Goal: Task Accomplishment & Management: Manage account settings

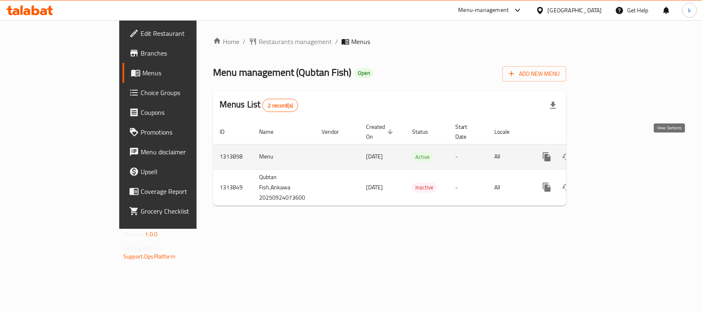
click at [611, 152] on icon "enhanced table" at bounding box center [606, 157] width 10 height 10
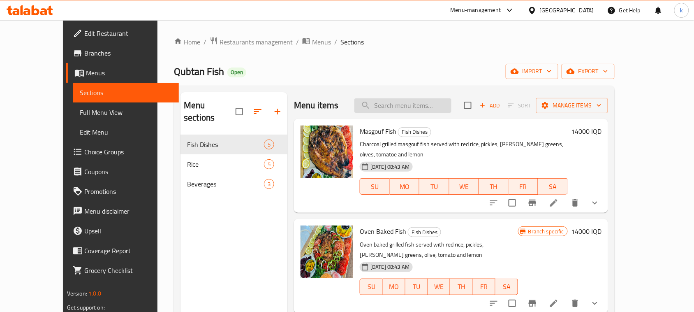
click at [428, 103] on input "search" at bounding box center [402, 105] width 97 height 14
paste input "fish Masgouf"
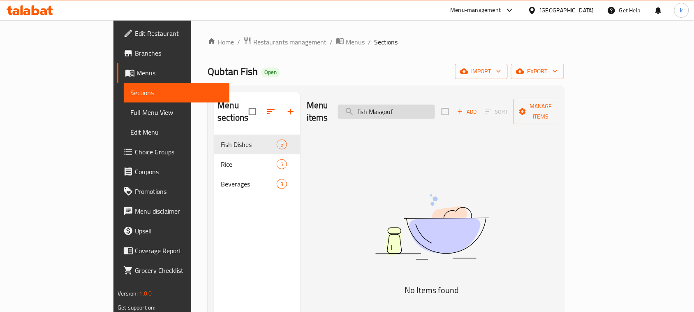
click at [398, 105] on input "fish Masgouf" at bounding box center [386, 111] width 97 height 14
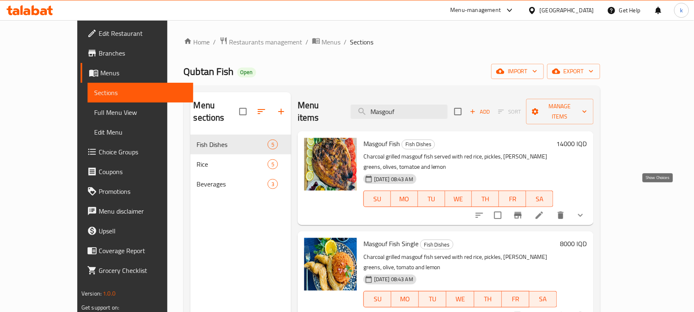
type input "Masgouf"
click at [586, 210] on icon "show more" at bounding box center [581, 215] width 10 height 10
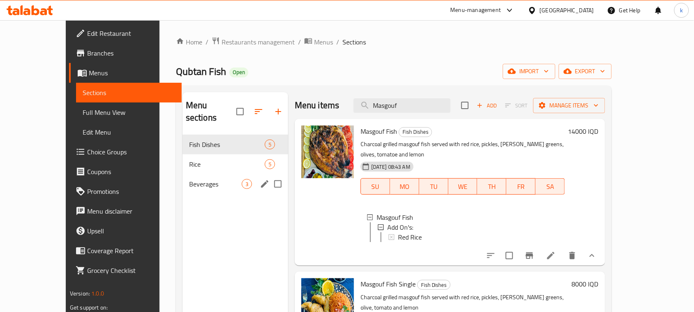
click at [189, 179] on span "Beverages" at bounding box center [215, 184] width 53 height 10
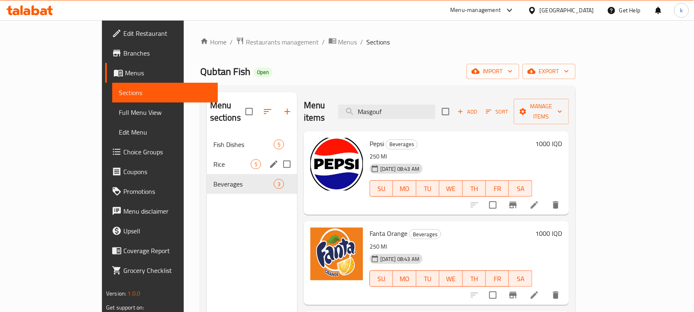
click at [213, 159] on span "Rice" at bounding box center [231, 164] width 37 height 10
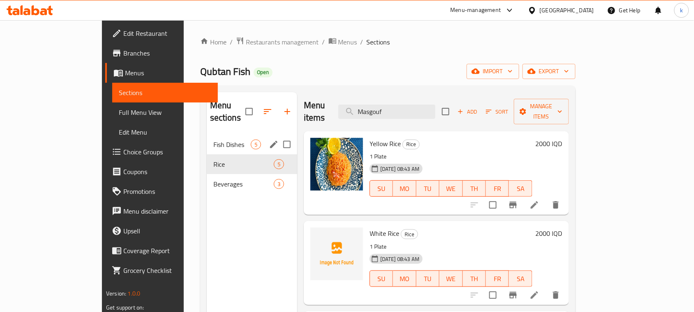
click at [213, 139] on span "Fish Dishes" at bounding box center [231, 144] width 37 height 10
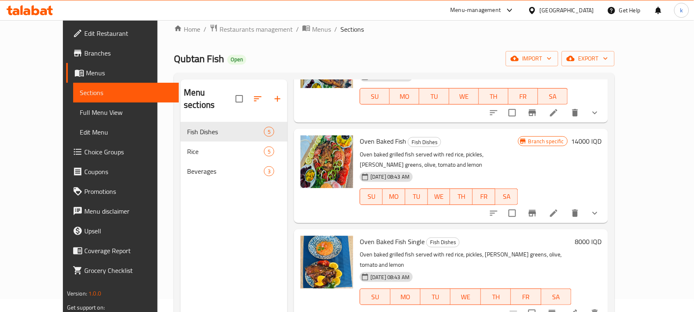
scroll to position [103, 0]
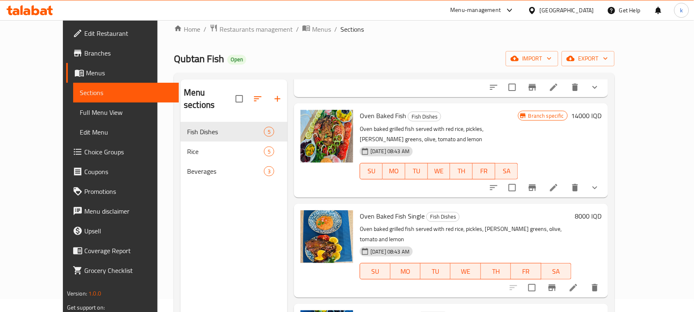
click at [605, 178] on button "show more" at bounding box center [595, 188] width 20 height 20
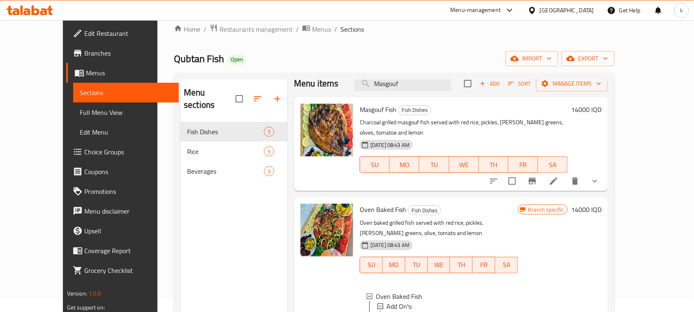
scroll to position [0, 0]
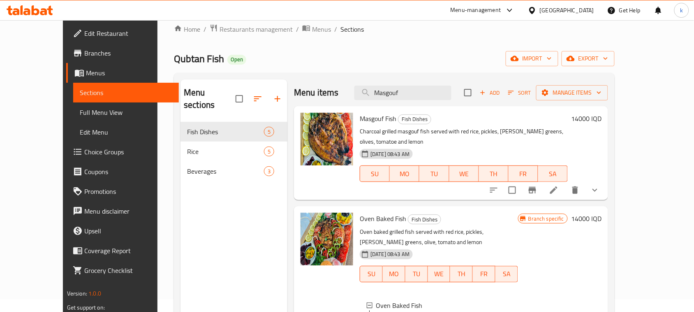
click at [86, 68] on span "Menus" at bounding box center [129, 73] width 86 height 10
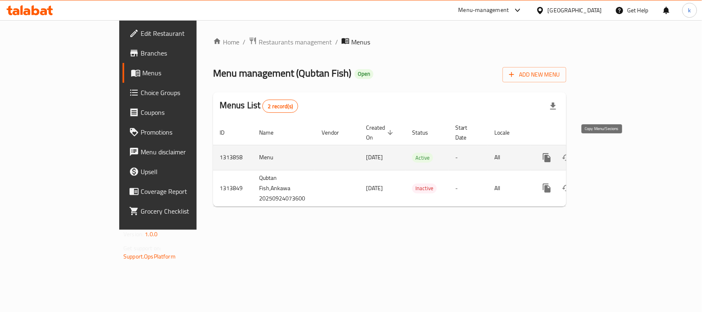
click at [557, 151] on button "more" at bounding box center [547, 158] width 20 height 20
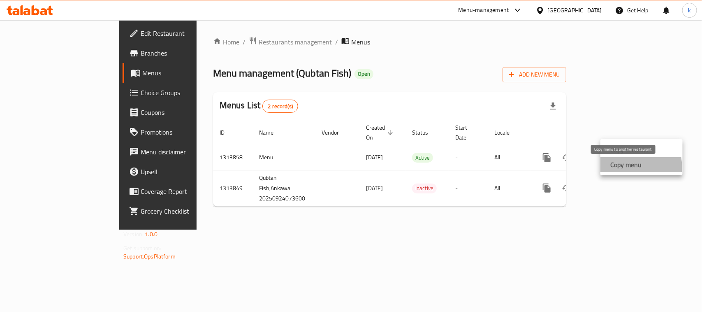
click at [626, 167] on strong "Copy menu" at bounding box center [625, 165] width 31 height 10
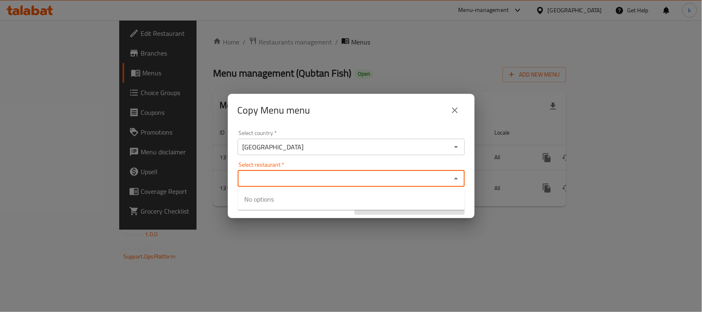
click at [408, 179] on input "Select restaurant   *" at bounding box center [344, 179] width 208 height 12
paste input "Qubtan Fish"
type input "Qubtan Fish"
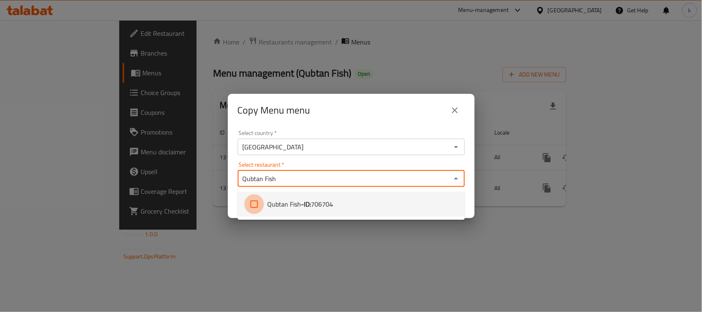
click at [253, 204] on input "checkbox" at bounding box center [254, 204] width 20 height 20
checkbox input "true"
click at [223, 303] on div "Copy Menu menu Select country   * [GEOGRAPHIC_DATA] Select country * Select res…" at bounding box center [351, 156] width 702 height 312
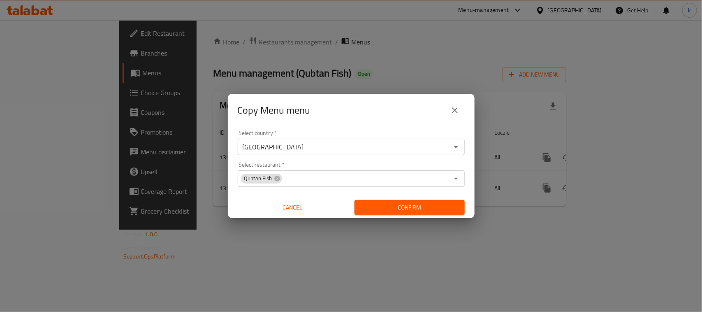
click at [422, 204] on span "Confirm" at bounding box center [409, 207] width 97 height 10
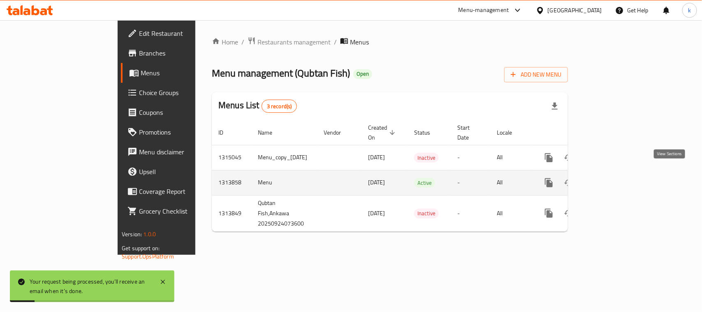
click at [613, 178] on icon "enhanced table" at bounding box center [608, 183] width 10 height 10
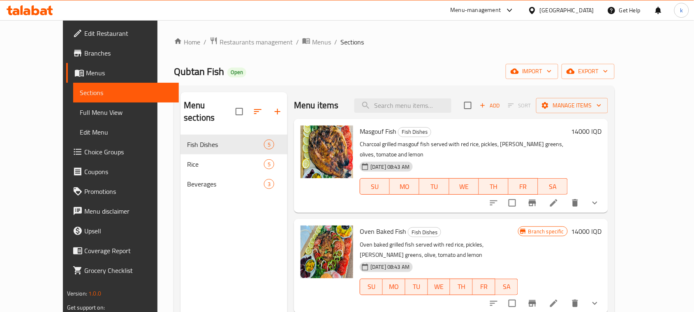
click at [602, 130] on h6 "14000 IQD" at bounding box center [586, 131] width 30 height 12
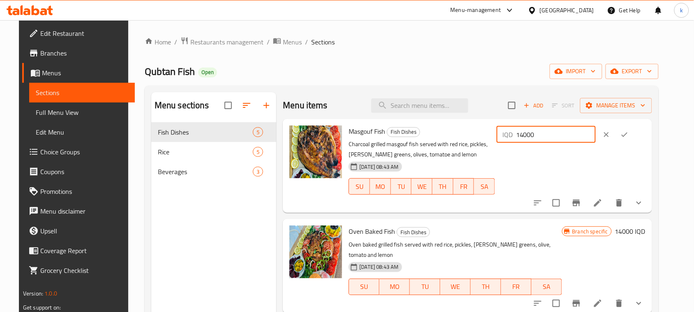
drag, startPoint x: 581, startPoint y: 136, endPoint x: 465, endPoint y: 157, distance: 118.2
click at [465, 157] on div "Masgouf Fish Fish Dishes Charcoal grilled masgouf fish served with red rice, pi…" at bounding box center [496, 165] width 303 height 87
type input "0"
click at [629, 136] on icon "ok" at bounding box center [624, 134] width 8 height 8
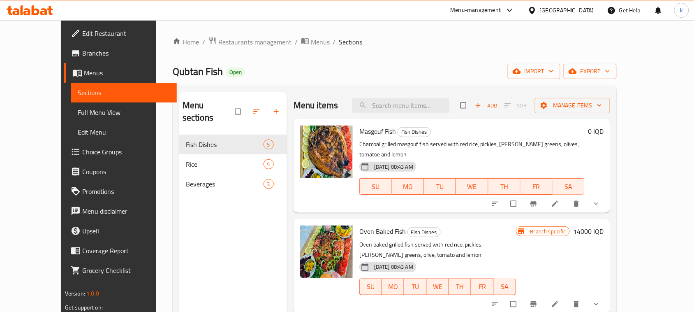
click at [82, 149] on span "Choice Groups" at bounding box center [126, 152] width 88 height 10
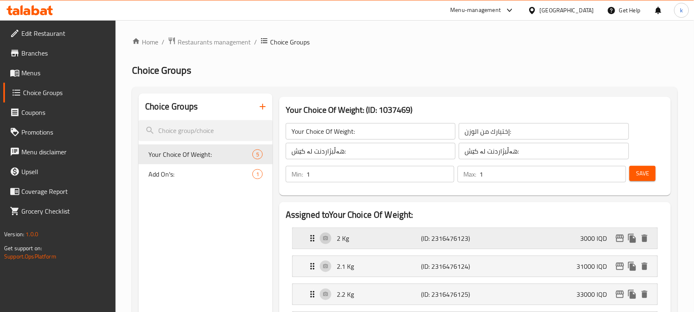
click at [585, 239] on p "3000 IQD" at bounding box center [597, 238] width 33 height 10
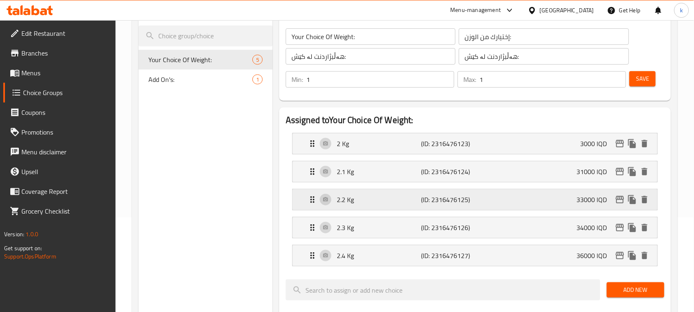
scroll to position [103, 0]
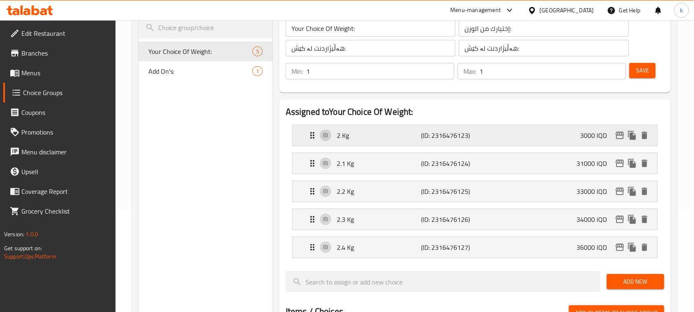
click at [479, 137] on div "2 Kg (ID: 2316476123) 3000 IQD" at bounding box center [478, 135] width 340 height 21
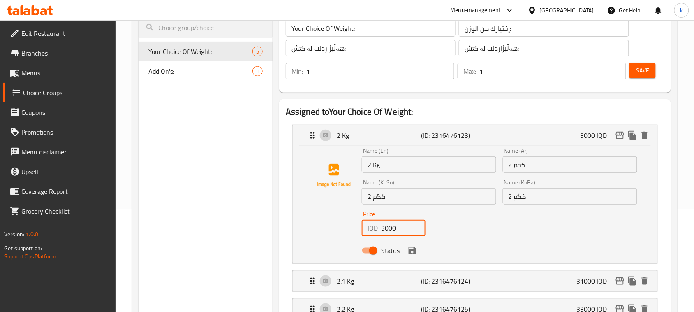
click at [404, 230] on input "3000" at bounding box center [403, 228] width 44 height 16
click at [414, 250] on icon "save" at bounding box center [412, 250] width 7 height 7
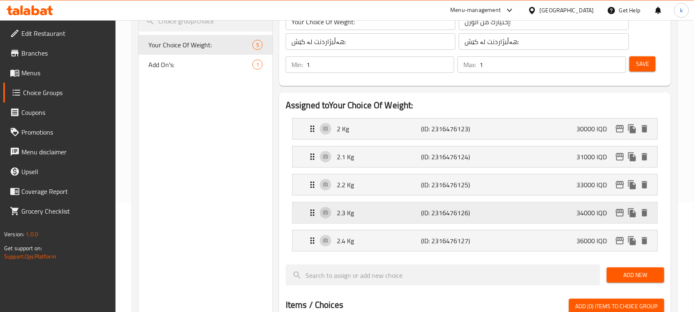
type input "30000"
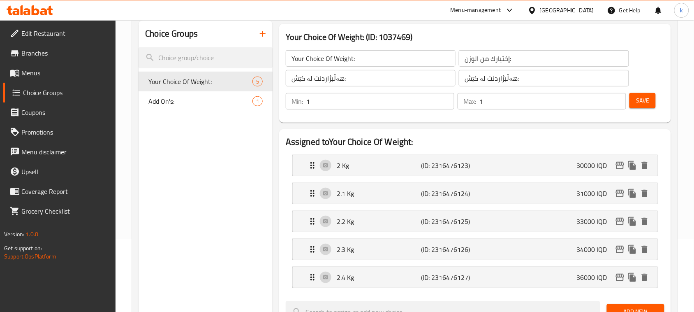
scroll to position [51, 0]
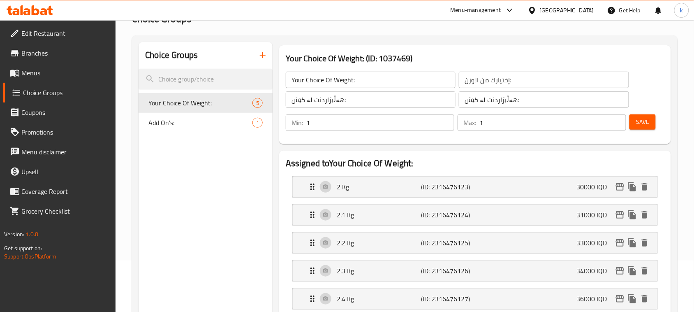
click at [639, 123] on span "Save" at bounding box center [642, 122] width 13 height 10
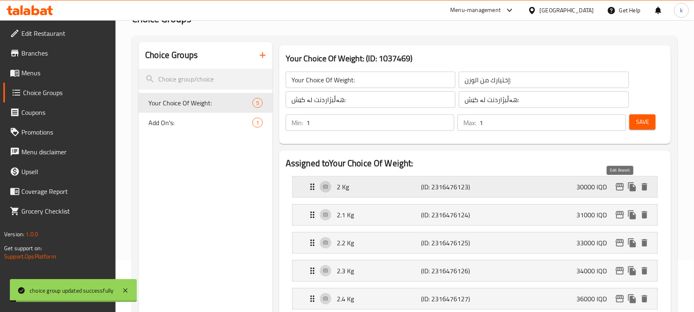
click at [620, 186] on icon "edit" at bounding box center [620, 186] width 8 height 7
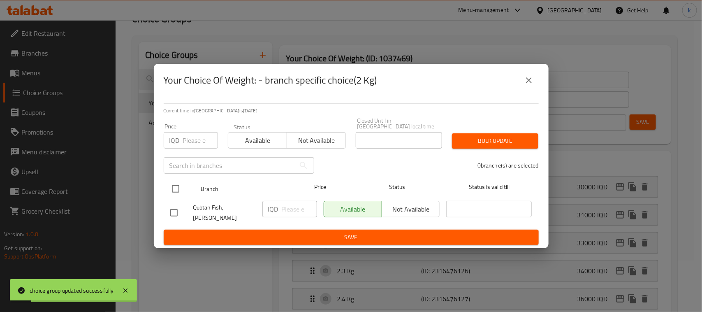
click at [174, 191] on input "checkbox" at bounding box center [175, 188] width 17 height 17
checkbox input "true"
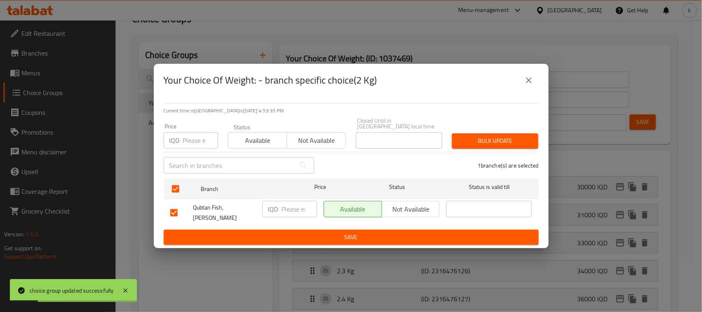
click at [286, 210] on input "number" at bounding box center [299, 209] width 35 height 16
type input "30000"
click at [326, 232] on span "Save" at bounding box center [351, 237] width 362 height 10
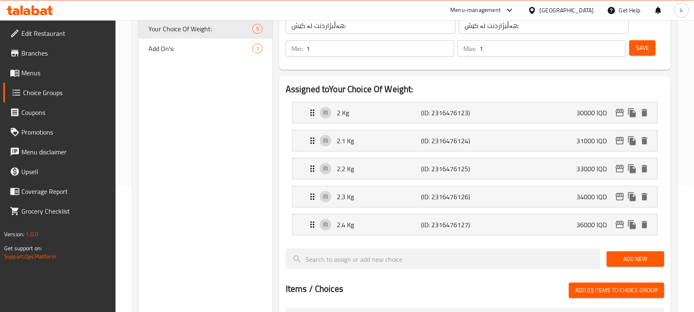
scroll to position [154, 0]
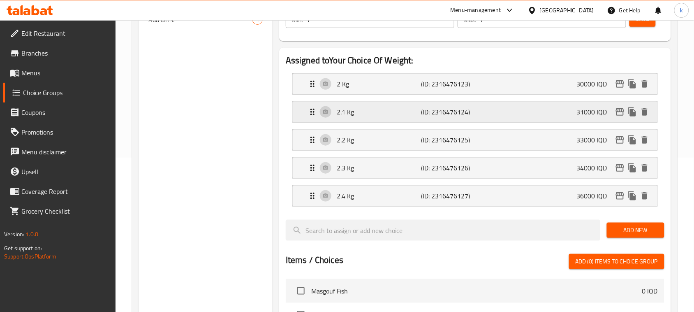
click at [510, 114] on div "2.1 Kg (ID: 2316476124) 31000 IQD" at bounding box center [478, 112] width 340 height 21
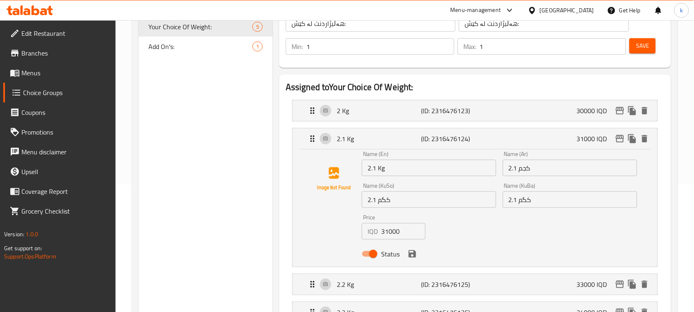
scroll to position [51, 0]
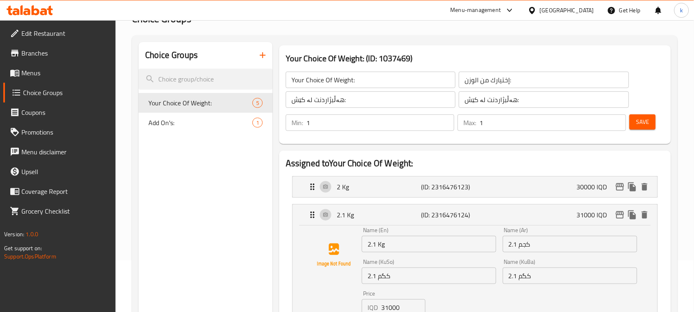
click at [36, 73] on span "Menus" at bounding box center [65, 73] width 88 height 10
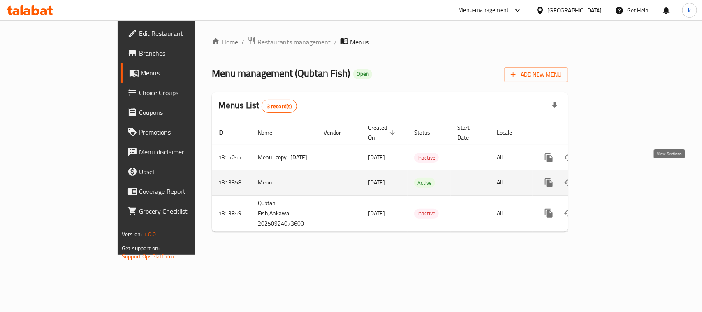
click at [612, 179] on icon "enhanced table" at bounding box center [607, 182] width 7 height 7
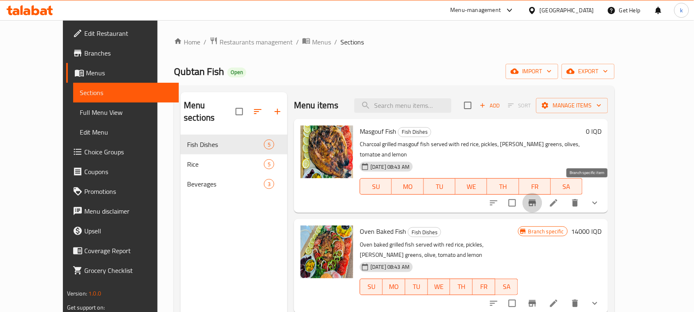
click at [537, 198] on icon "Branch-specific-item" at bounding box center [533, 203] width 10 height 10
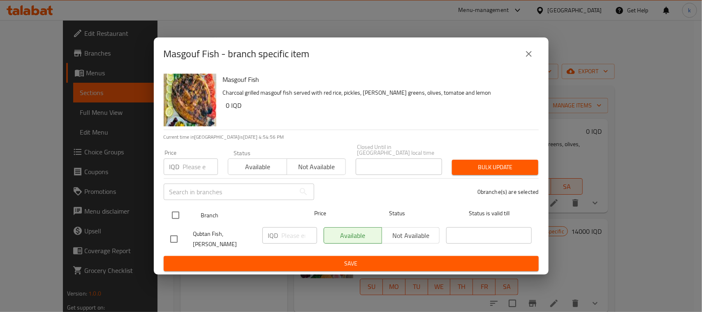
click at [175, 216] on input "checkbox" at bounding box center [175, 214] width 17 height 17
checkbox input "true"
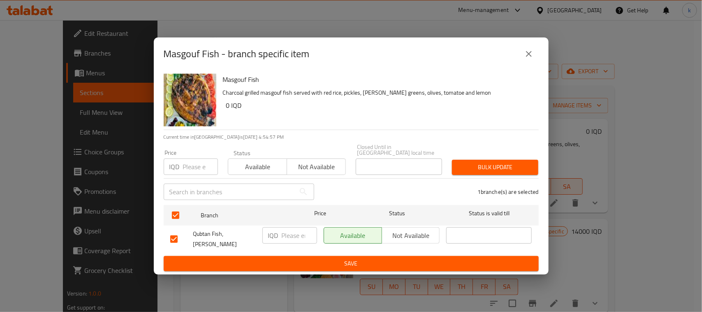
click at [284, 238] on input "number" at bounding box center [299, 235] width 35 height 16
type input "0"
click at [327, 262] on span "Save" at bounding box center [351, 263] width 362 height 10
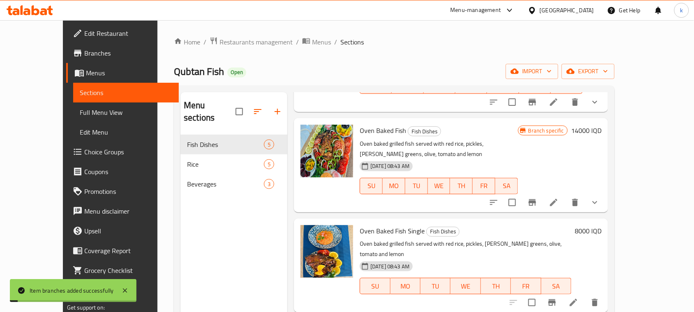
scroll to position [103, 0]
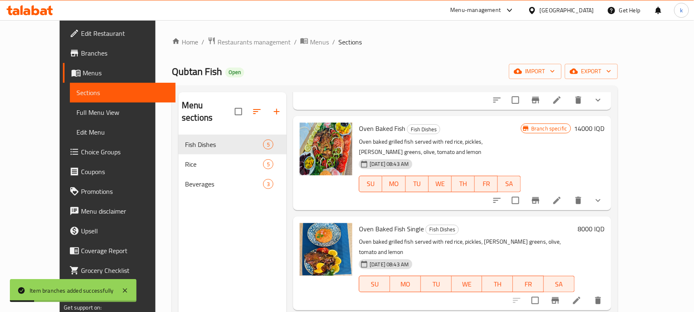
click at [605, 123] on h6 "14000 IQD" at bounding box center [589, 129] width 30 height 12
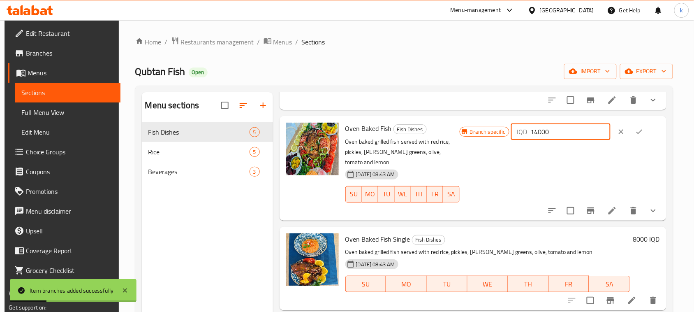
drag, startPoint x: 569, startPoint y: 125, endPoint x: 509, endPoint y: 142, distance: 62.9
click at [509, 142] on div "Branch specific IQD 14000 ​" at bounding box center [560, 168] width 200 height 91
type input "0"
click at [640, 127] on icon "ok" at bounding box center [639, 131] width 8 height 8
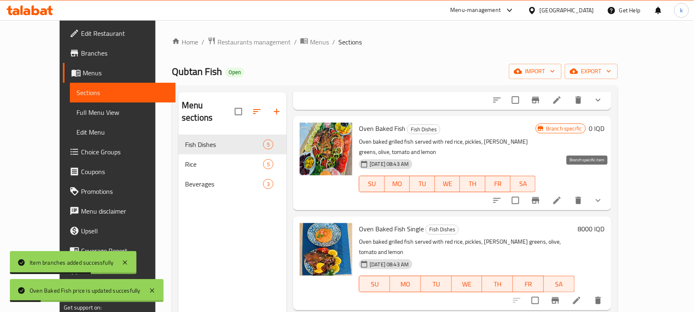
click at [539, 197] on icon "Branch-specific-item" at bounding box center [535, 200] width 7 height 7
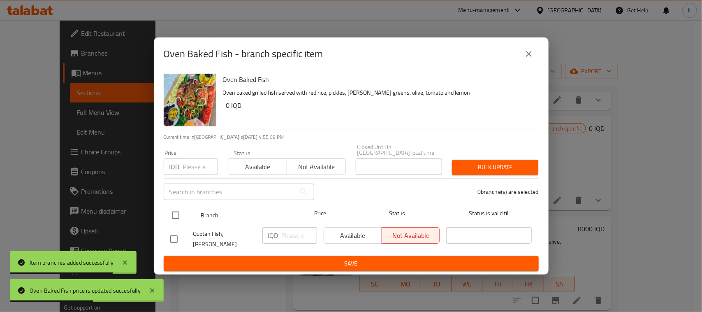
click at [177, 214] on input "checkbox" at bounding box center [175, 214] width 17 height 17
checkbox input "true"
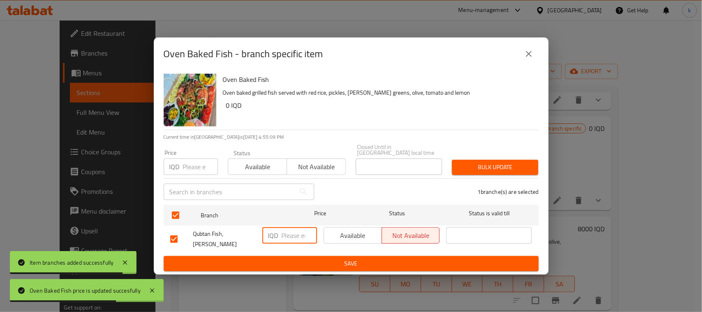
click at [289, 235] on input "number" at bounding box center [299, 235] width 35 height 16
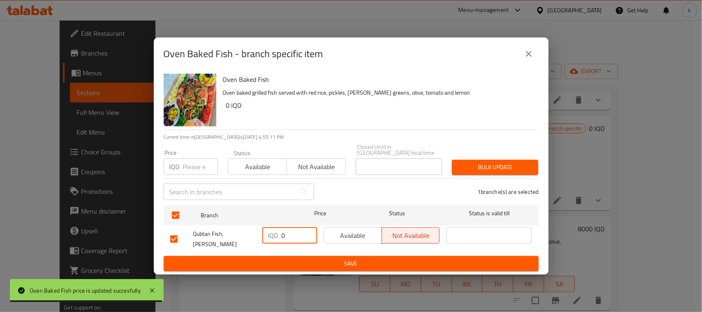
type input "0"
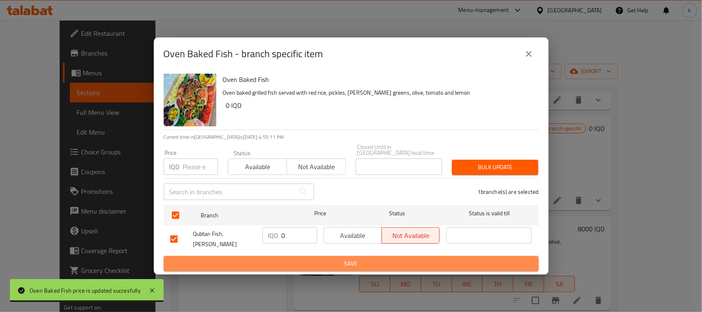
click at [317, 258] on span "Save" at bounding box center [351, 263] width 362 height 10
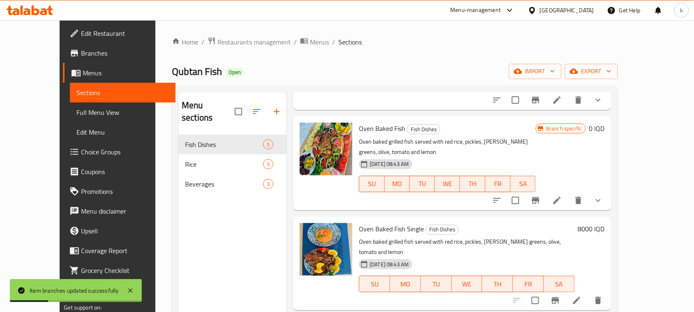
click at [398, 53] on div "Home / Restaurants management / Menus / Sections Qubtan Fish Open import export…" at bounding box center [395, 224] width 446 height 374
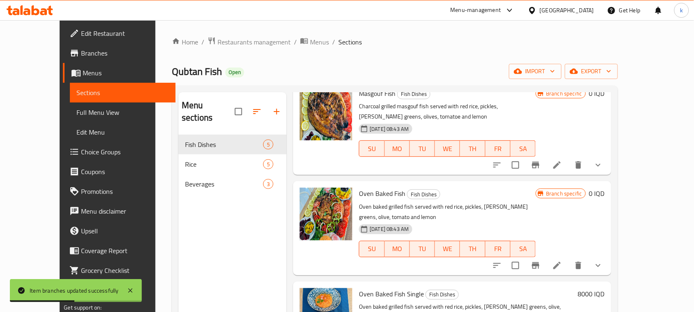
scroll to position [0, 0]
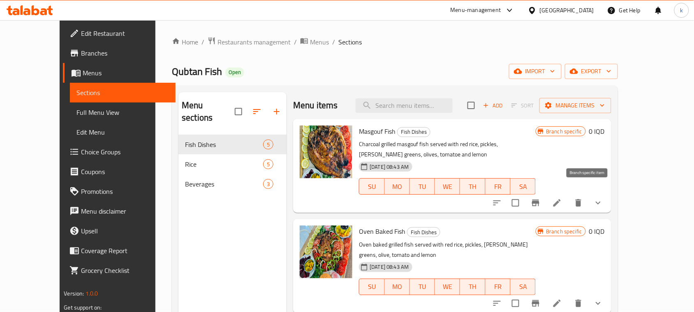
click at [541, 198] on icon "Branch-specific-item" at bounding box center [536, 203] width 10 height 10
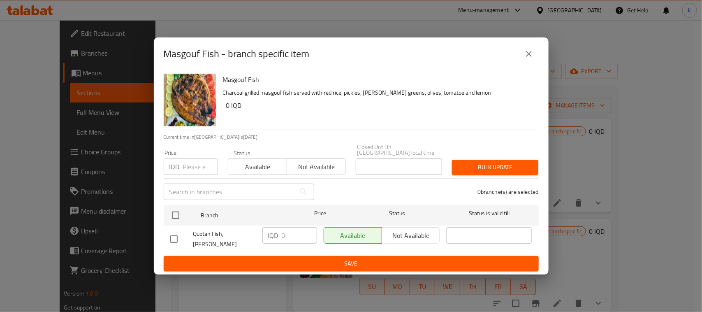
click at [525, 59] on icon "close" at bounding box center [529, 54] width 10 height 10
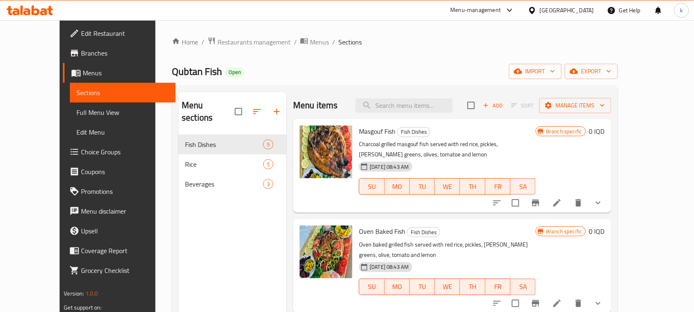
click at [81, 150] on span "Choice Groups" at bounding box center [125, 152] width 88 height 10
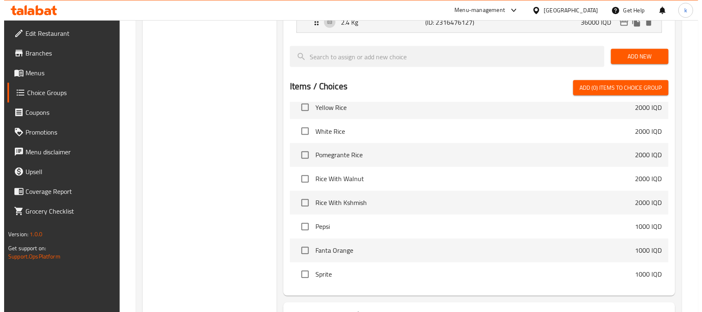
scroll to position [396, 0]
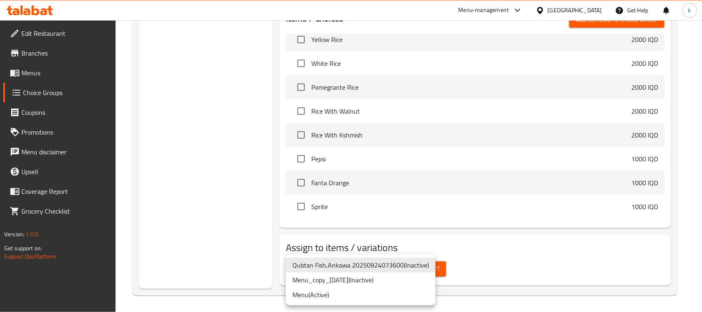
click at [324, 295] on li "Menu ( Active )" at bounding box center [361, 294] width 150 height 15
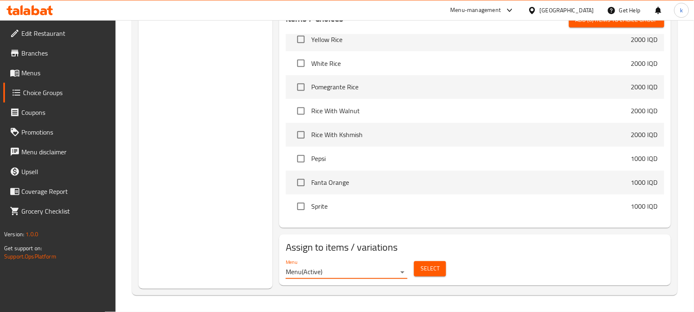
click at [437, 268] on span "Select" at bounding box center [430, 269] width 19 height 10
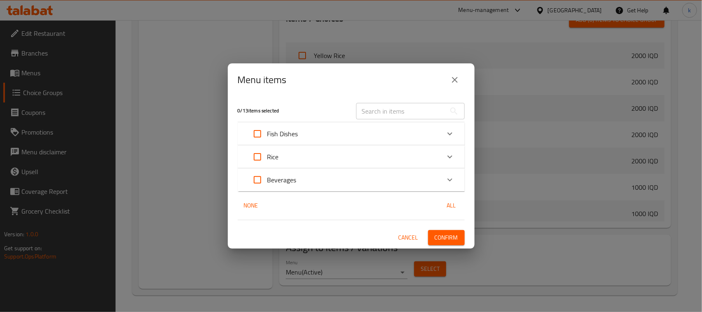
click at [307, 132] on div "Fish Dishes" at bounding box center [344, 134] width 192 height 20
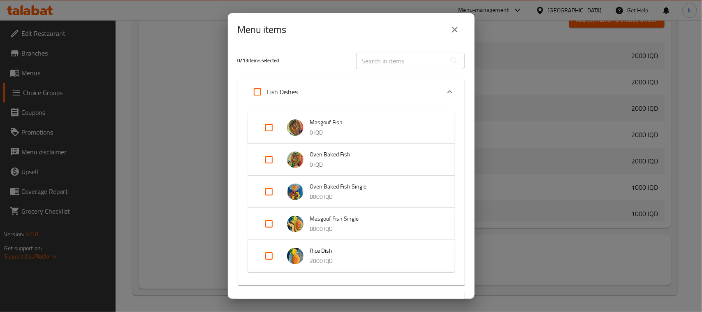
click at [268, 128] on input "Expand" at bounding box center [269, 128] width 20 height 20
checkbox input "true"
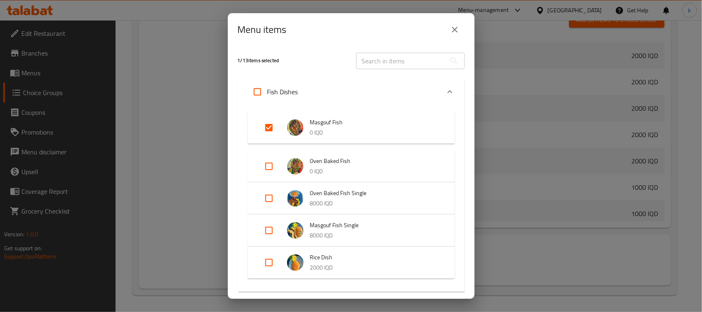
click at [270, 162] on input "Expand" at bounding box center [269, 166] width 20 height 20
checkbox input "true"
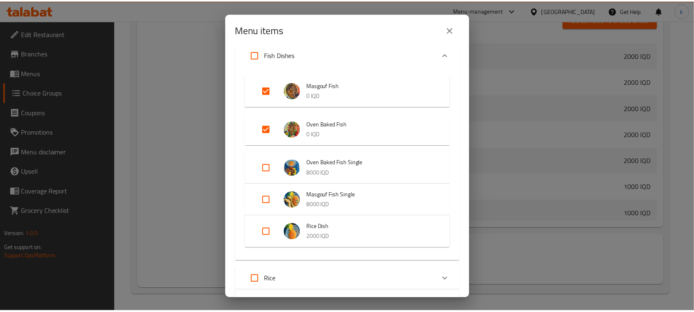
scroll to position [109, 0]
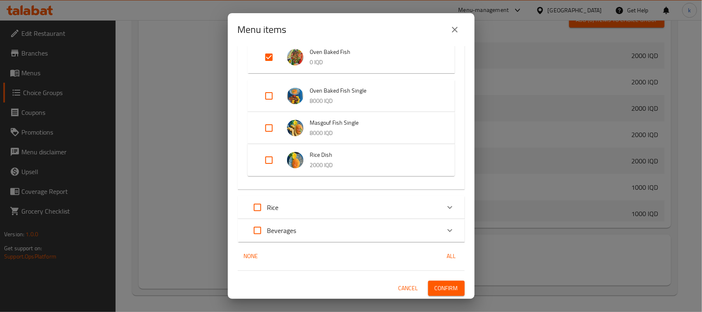
click at [270, 93] on input "Expand" at bounding box center [269, 96] width 20 height 20
checkbox input "true"
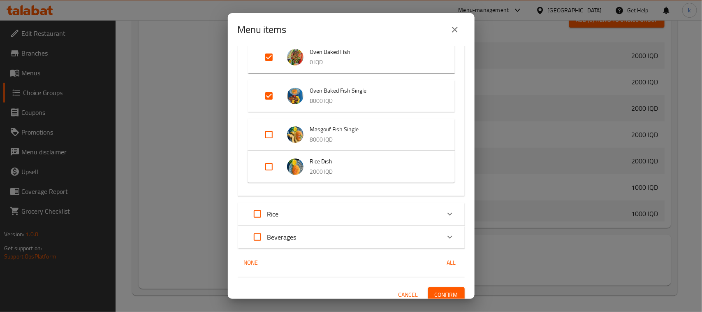
click at [443, 287] on button "Confirm" at bounding box center [446, 294] width 37 height 15
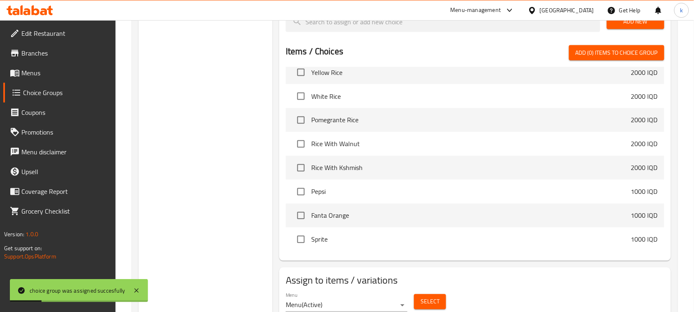
scroll to position [345, 0]
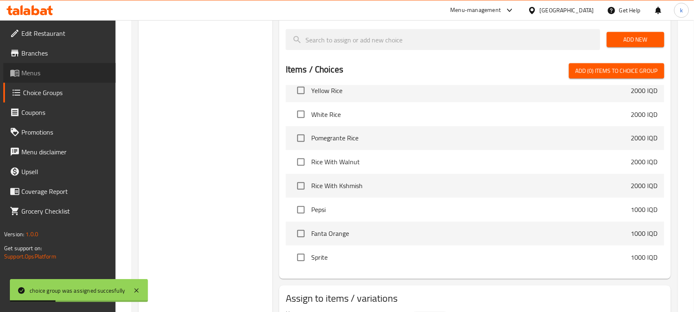
click at [33, 74] on span "Menus" at bounding box center [65, 73] width 88 height 10
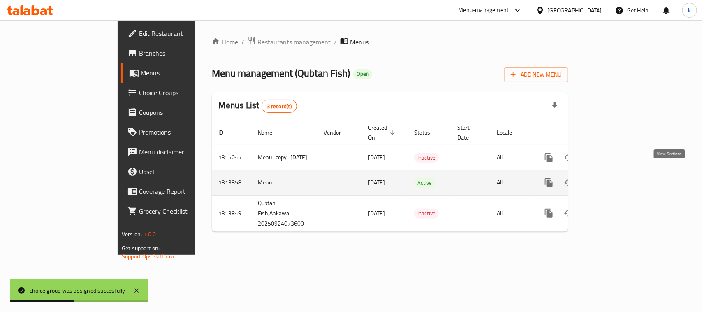
click at [613, 178] on icon "enhanced table" at bounding box center [608, 183] width 10 height 10
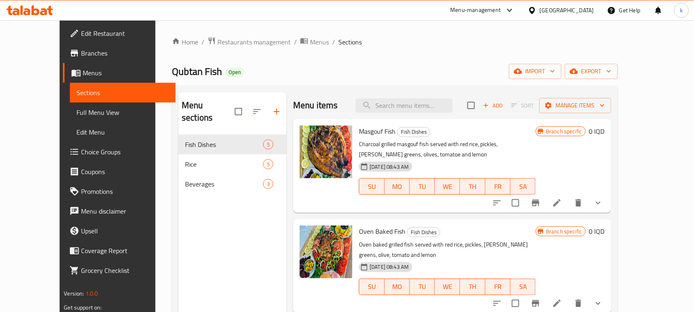
click at [76, 110] on span "Full Menu View" at bounding box center [122, 112] width 93 height 10
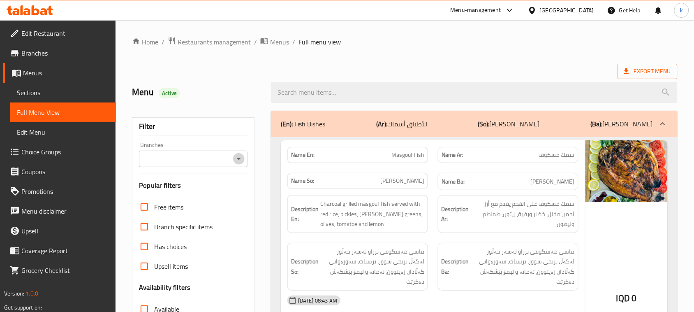
click at [235, 160] on icon "Open" at bounding box center [239, 159] width 10 height 10
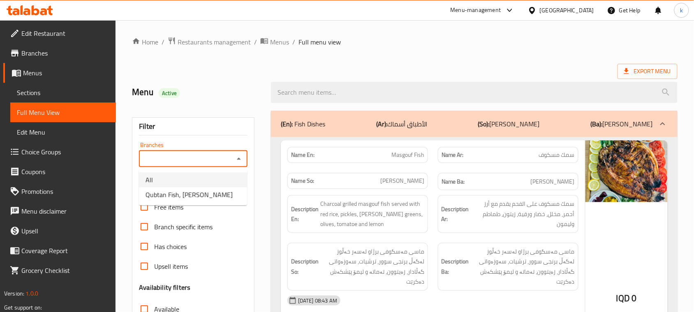
click at [240, 163] on icon "Close" at bounding box center [239, 159] width 10 height 10
click at [240, 163] on icon "Open" at bounding box center [239, 159] width 10 height 10
click at [199, 190] on span "Qubtan Fish, Ankawa" at bounding box center [189, 195] width 87 height 10
type input "Qubtan Fish, Ankawa"
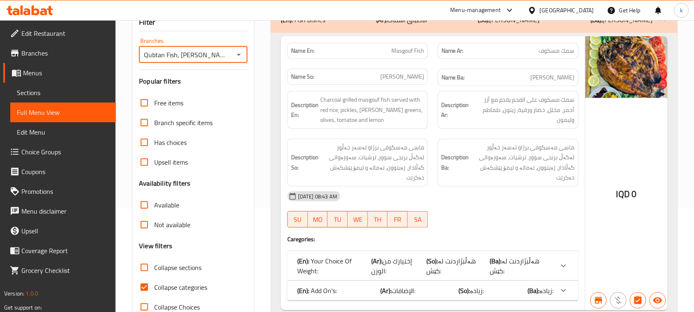
scroll to position [126, 0]
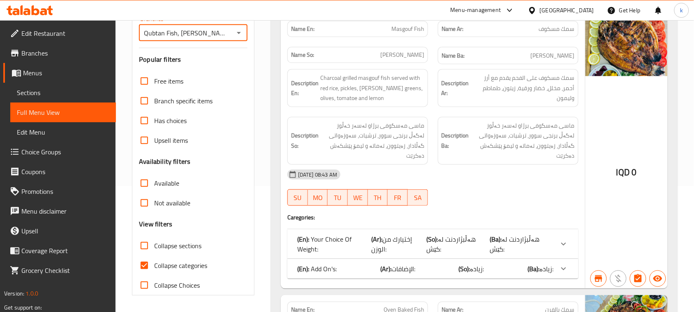
click at [146, 264] on input "Collapse categories" at bounding box center [144, 265] width 20 height 20
checkbox input "false"
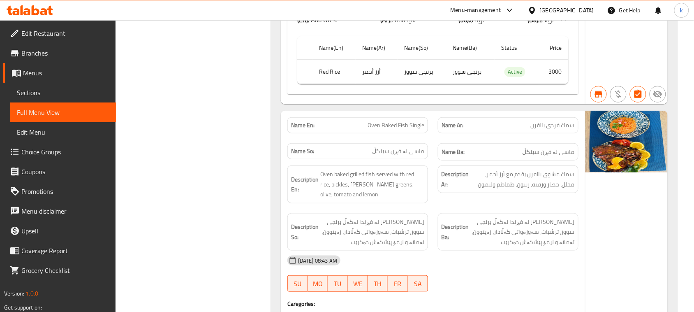
scroll to position [1009, 0]
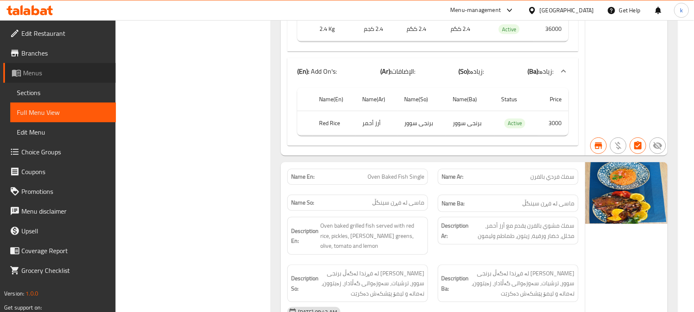
click at [28, 70] on span "Menus" at bounding box center [66, 73] width 86 height 10
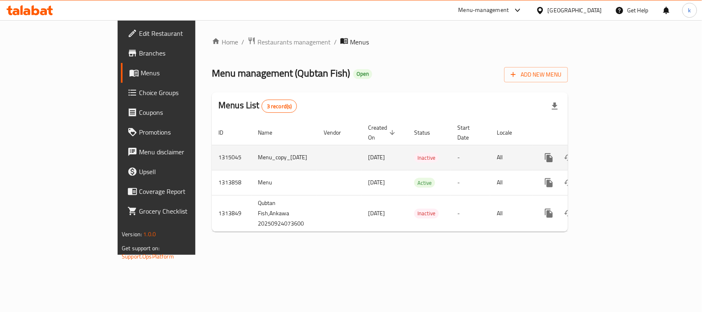
click at [613, 153] on icon "enhanced table" at bounding box center [608, 158] width 10 height 10
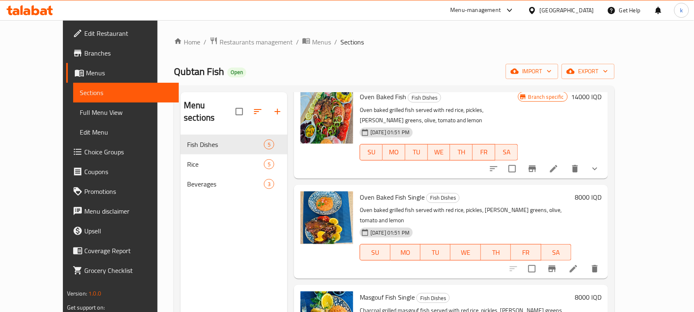
scroll to position [157, 0]
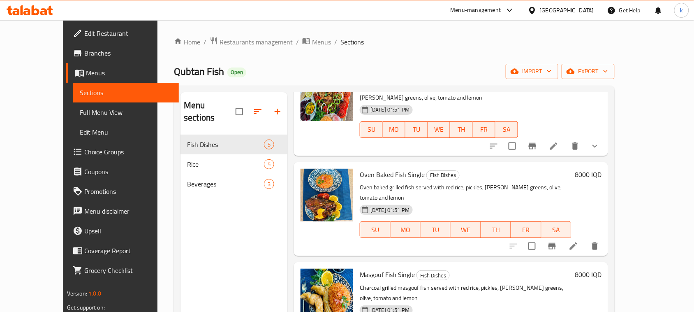
click at [84, 150] on span "Choice Groups" at bounding box center [128, 152] width 88 height 10
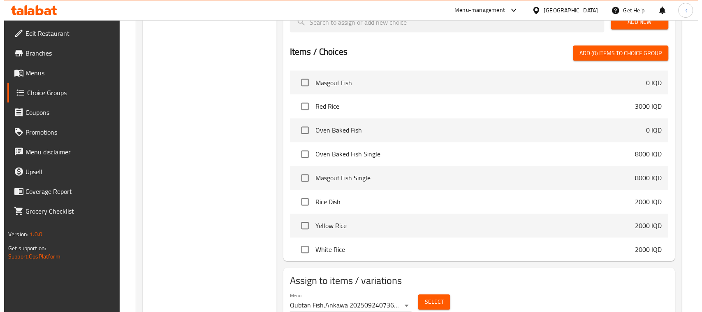
scroll to position [396, 0]
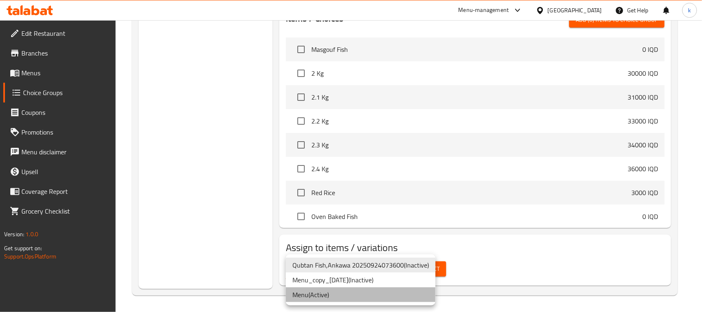
click at [325, 292] on li "Menu ( Active )" at bounding box center [361, 294] width 150 height 15
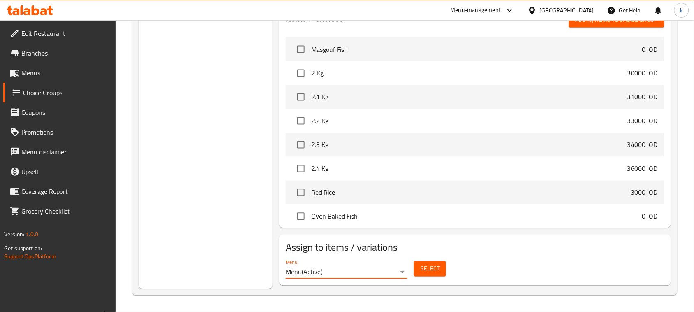
click at [431, 270] on span "Select" at bounding box center [430, 269] width 19 height 10
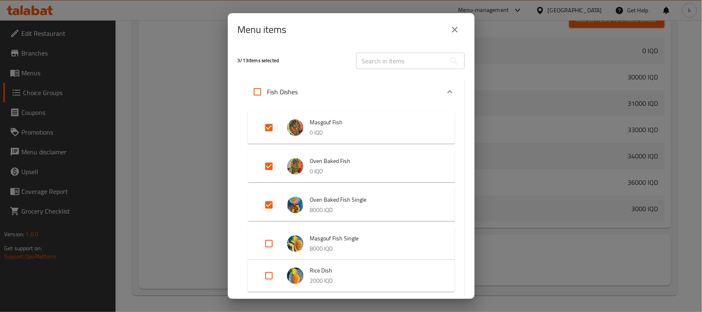
click at [268, 202] on input "Expand" at bounding box center [269, 205] width 20 height 20
checkbox input "false"
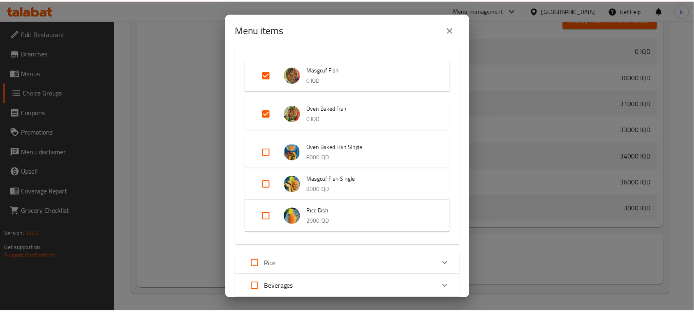
scroll to position [109, 0]
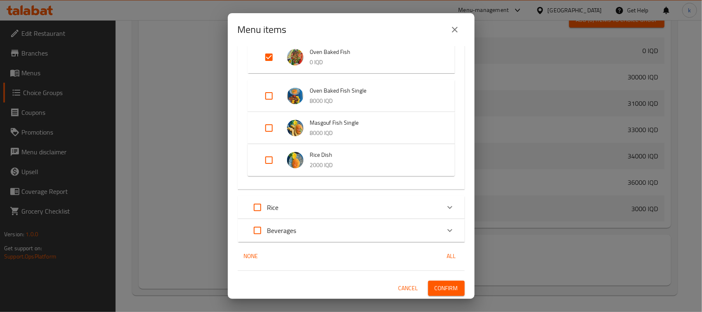
click at [443, 286] on span "Confirm" at bounding box center [446, 288] width 23 height 10
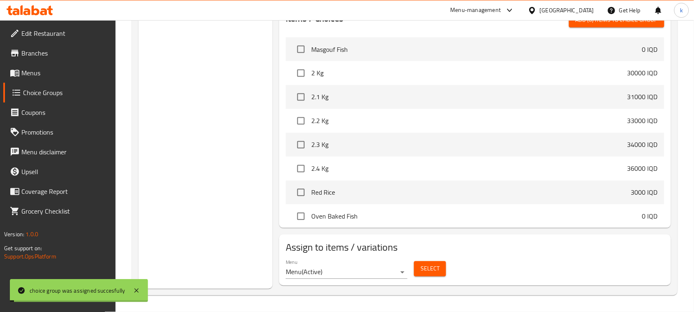
click at [33, 72] on span "Menus" at bounding box center [65, 73] width 88 height 10
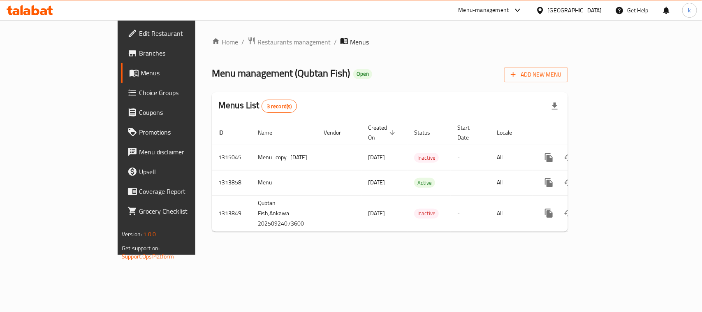
click at [475, 254] on div "Home / Restaurants management / Menus Menu management ( Qubtan Fish ) Open Add …" at bounding box center [389, 137] width 389 height 234
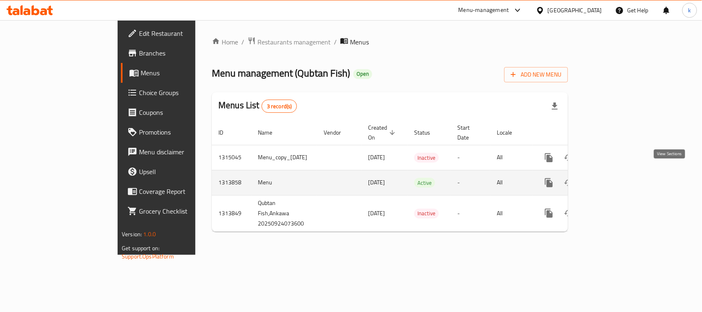
click at [612, 179] on icon "enhanced table" at bounding box center [607, 182] width 7 height 7
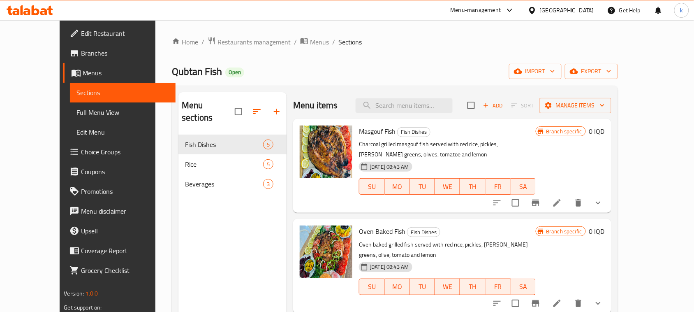
click at [353, 63] on div "Home / Restaurants management / Menus / Sections Qubtan Fish Open import export…" at bounding box center [395, 224] width 446 height 374
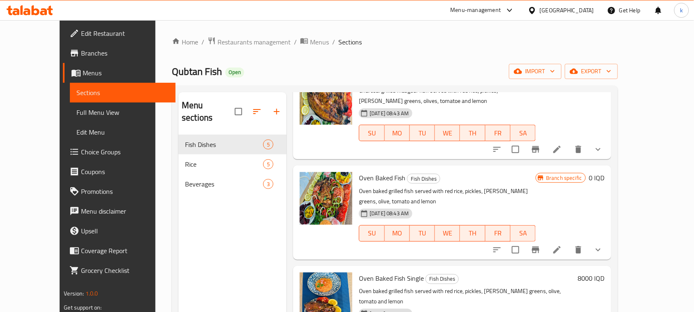
scroll to position [103, 0]
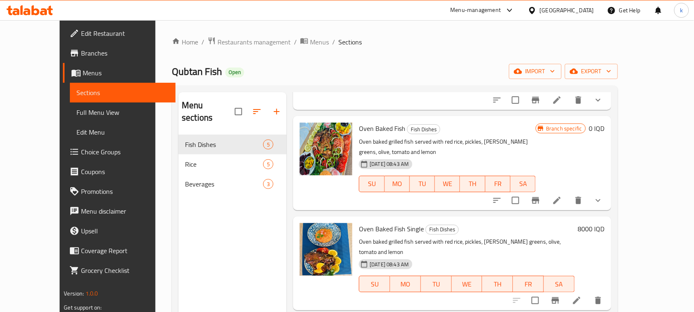
click at [76, 113] on span "Full Menu View" at bounding box center [122, 112] width 93 height 10
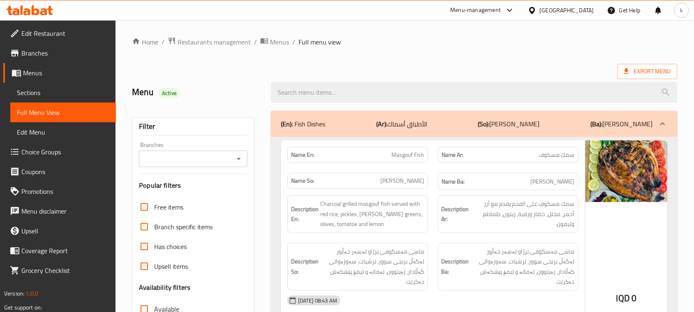
click at [241, 160] on icon "Open" at bounding box center [239, 159] width 10 height 10
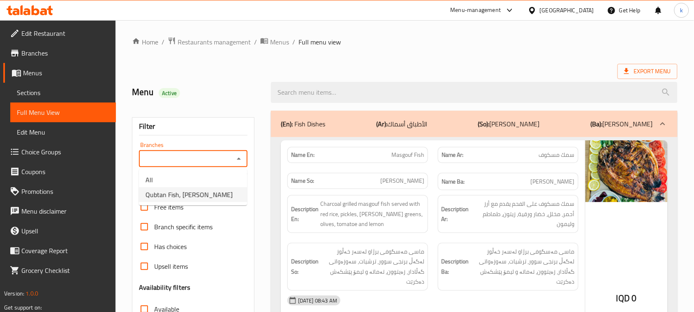
click at [210, 189] on li "Qubtan Fish, Ankawa" at bounding box center [193, 194] width 108 height 15
type input "Qubtan Fish, Ankawa"
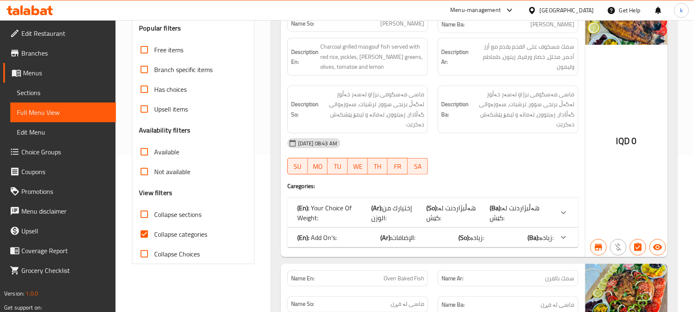
scroll to position [206, 0]
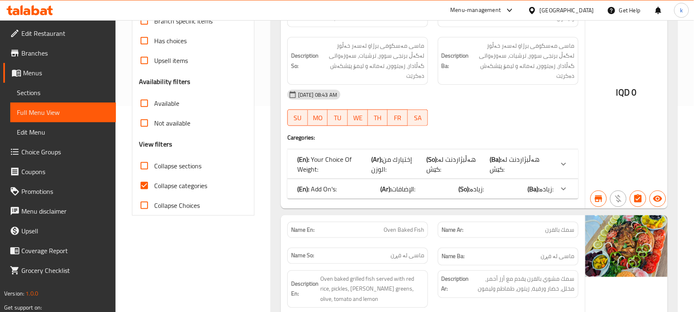
click at [147, 186] on input "Collapse categories" at bounding box center [144, 186] width 20 height 20
checkbox input "false"
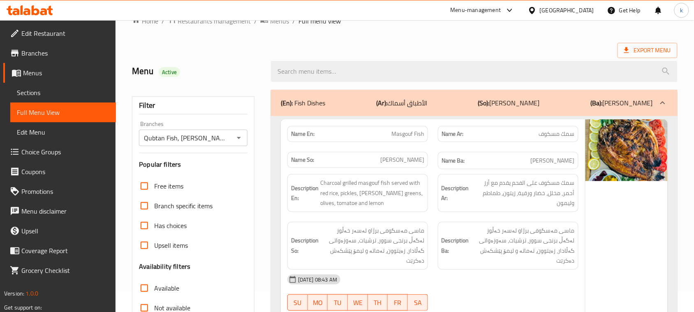
scroll to position [0, 0]
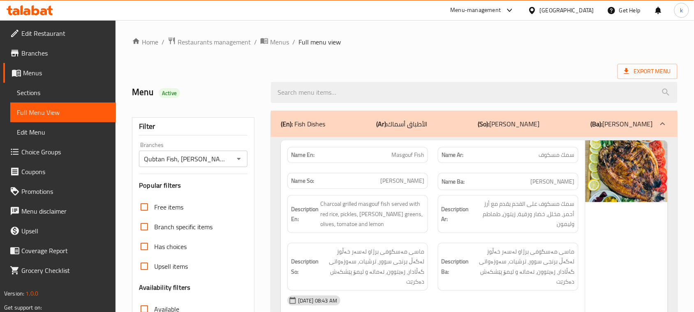
click at [27, 14] on icon at bounding box center [26, 11] width 7 height 7
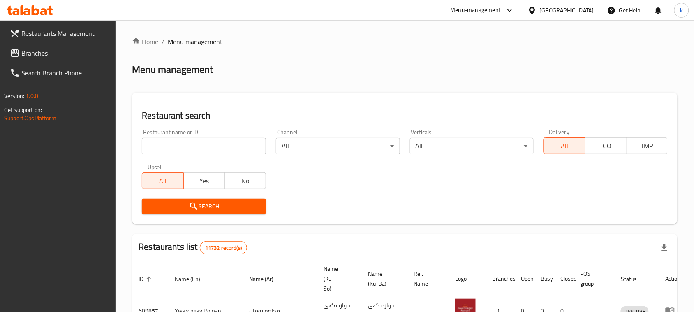
click at [27, 54] on span "Branches" at bounding box center [65, 53] width 88 height 10
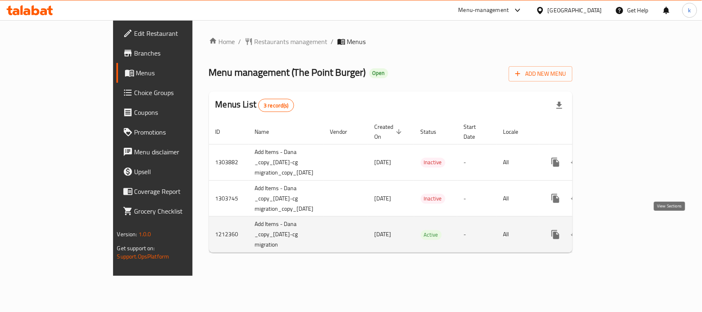
click at [620, 229] on icon "enhanced table" at bounding box center [615, 234] width 10 height 10
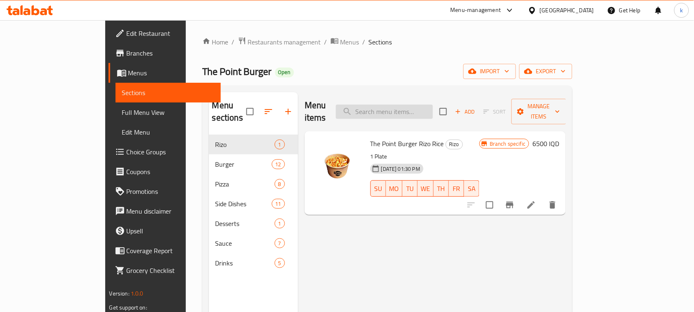
click at [421, 108] on input "search" at bounding box center [384, 111] width 97 height 14
paste input "Diet Bun"
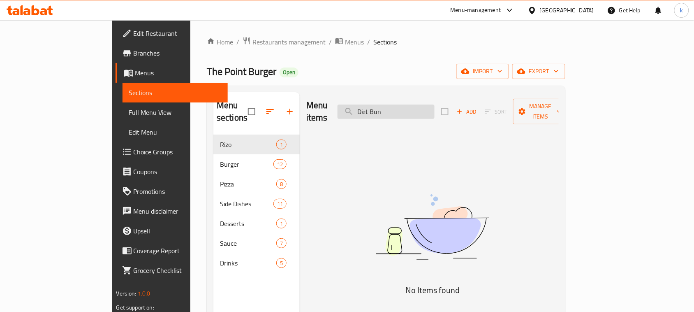
click at [398, 104] on input "Diet Bun" at bounding box center [386, 111] width 97 height 14
click at [427, 104] on input "Diet Bun" at bounding box center [386, 111] width 97 height 14
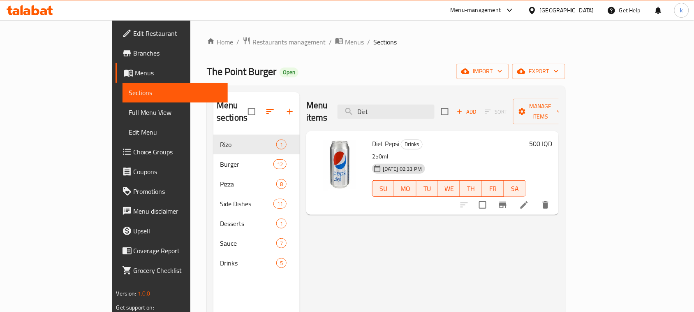
drag, startPoint x: 431, startPoint y: 101, endPoint x: 365, endPoint y: 104, distance: 66.3
click at [365, 104] on div "Menu items Diet Add Sort Manage items" at bounding box center [432, 111] width 252 height 39
paste input "Mini Burgers with Chips"
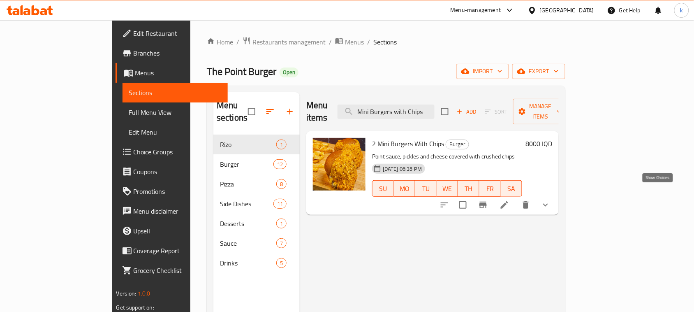
type input "Mini Burgers with Chips"
click at [551, 200] on icon "show more" at bounding box center [546, 205] width 10 height 10
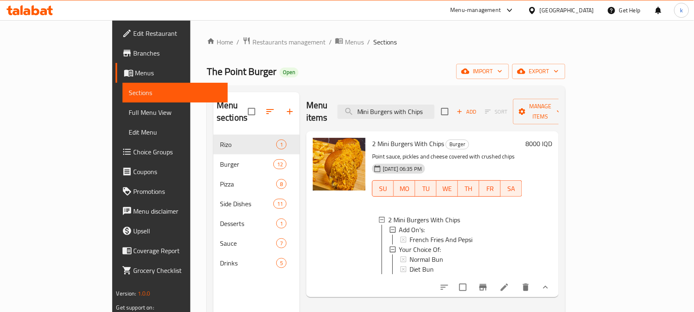
click at [135, 72] on span "Menus" at bounding box center [178, 73] width 86 height 10
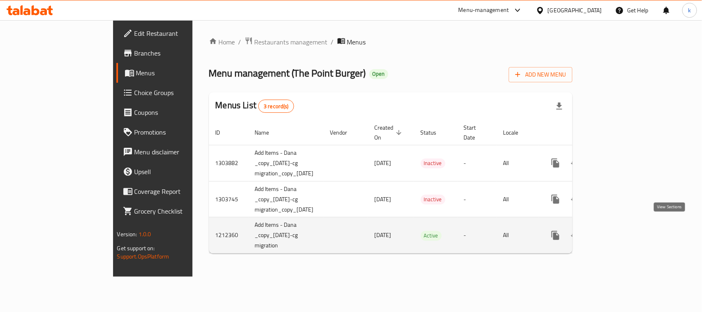
click at [620, 231] on icon "enhanced table" at bounding box center [615, 235] width 10 height 10
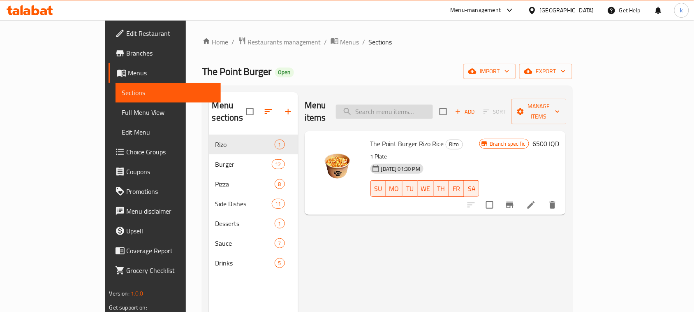
click at [404, 104] on input "search" at bounding box center [384, 111] width 97 height 14
paste input "Mini Burgers with Chips"
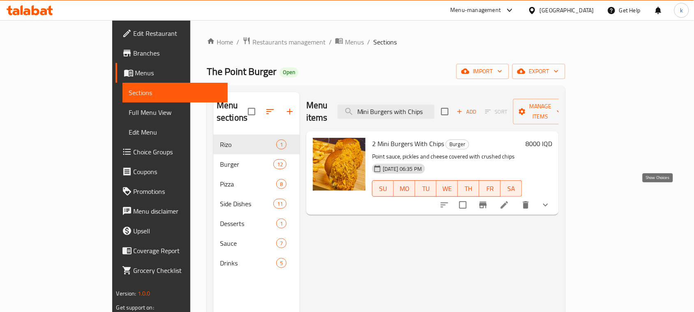
type input "Mini Burgers with Chips"
click at [551, 200] on icon "show more" at bounding box center [546, 205] width 10 height 10
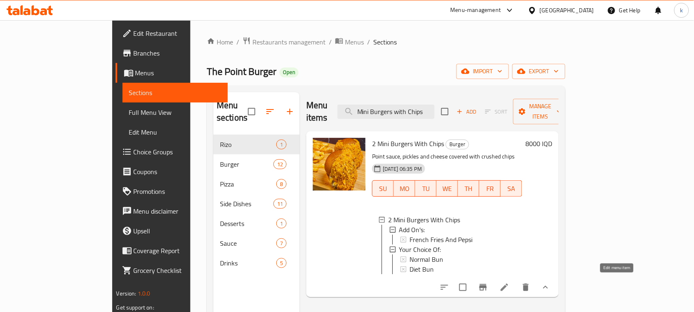
click at [508, 283] on icon at bounding box center [504, 286] width 7 height 7
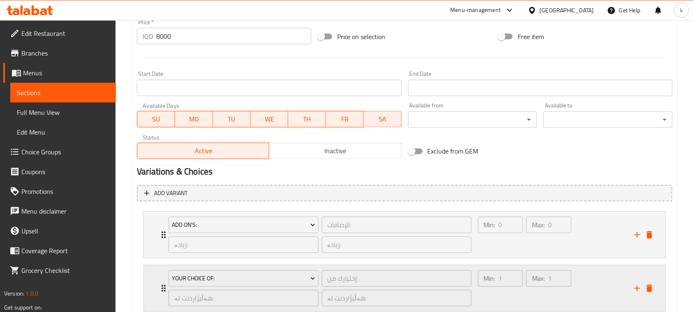
scroll to position [463, 0]
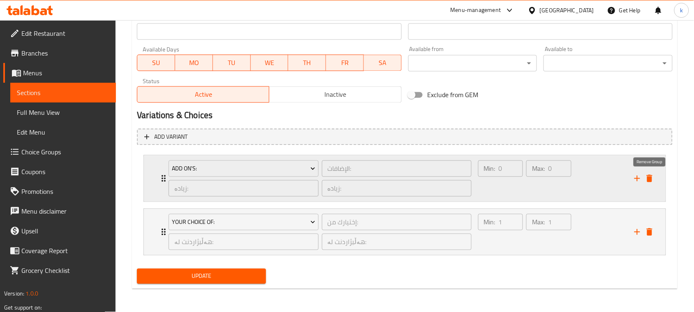
click at [651, 178] on icon "delete" at bounding box center [650, 178] width 6 height 7
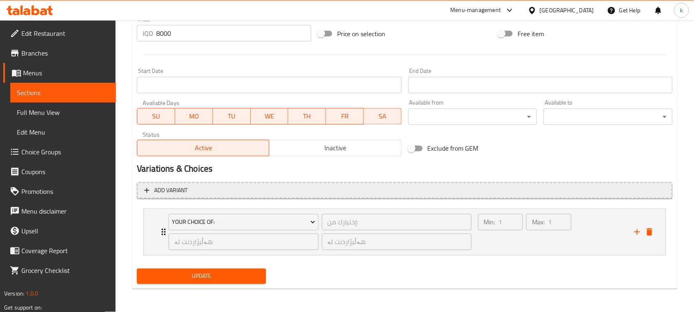
scroll to position [408, 0]
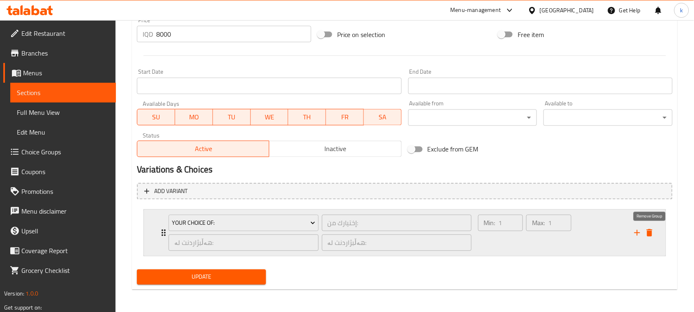
click at [650, 233] on icon "delete" at bounding box center [650, 232] width 6 height 7
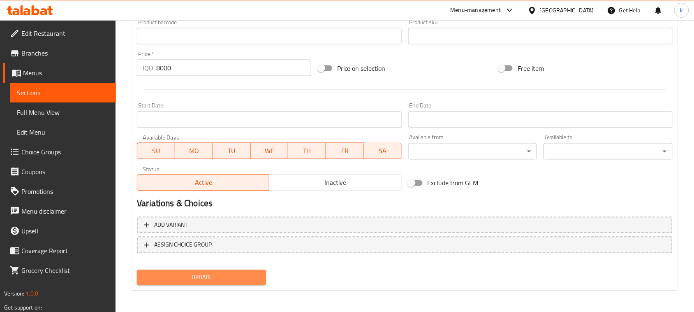
click at [188, 270] on button "Update" at bounding box center [201, 277] width 129 height 15
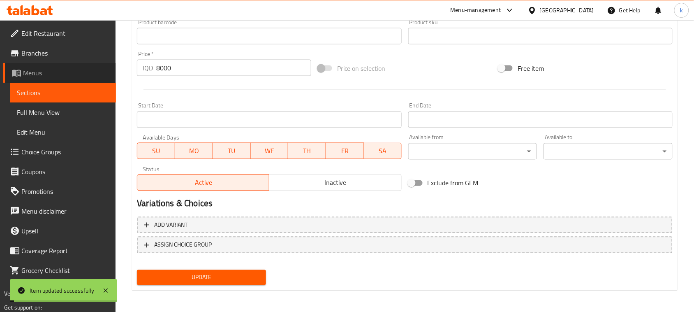
click at [40, 75] on span "Menus" at bounding box center [66, 73] width 86 height 10
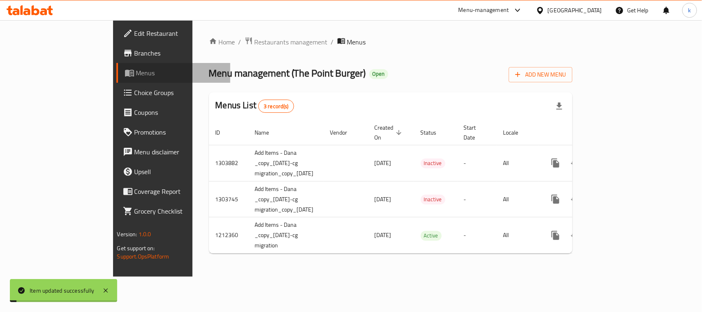
click at [136, 75] on span "Menus" at bounding box center [180, 73] width 88 height 10
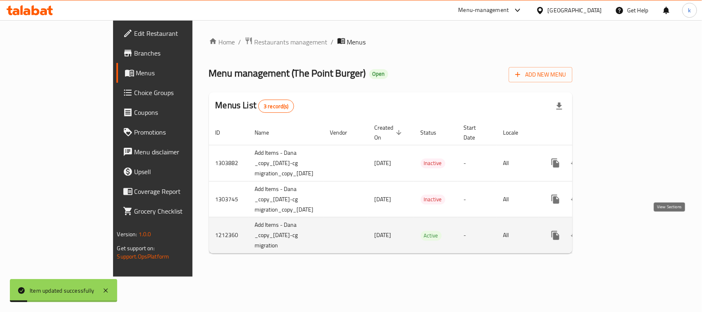
click at [620, 230] on icon "enhanced table" at bounding box center [615, 235] width 10 height 10
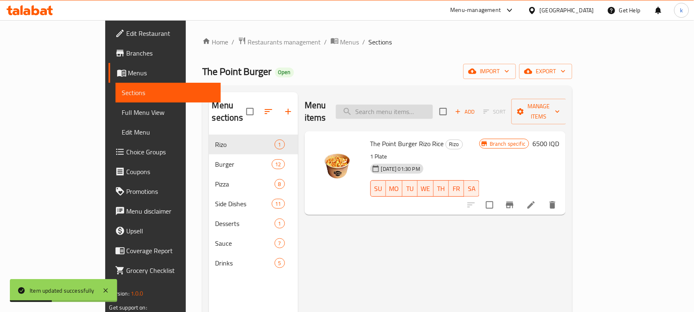
click at [424, 107] on input "search" at bounding box center [384, 111] width 97 height 14
paste input "Mini Burger"
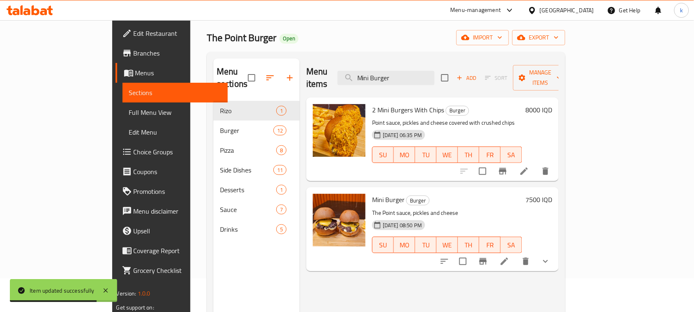
scroll to position [103, 0]
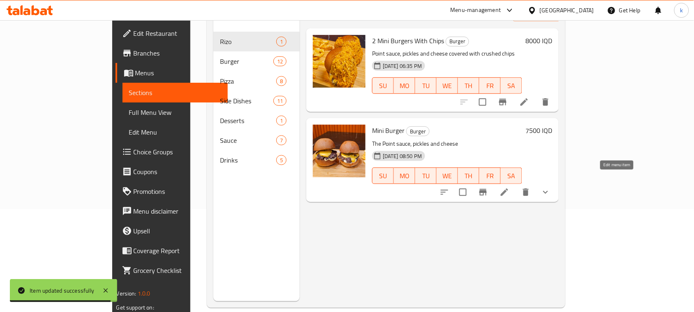
type input "Mini Burger"
click at [509, 187] on icon at bounding box center [505, 192] width 10 height 10
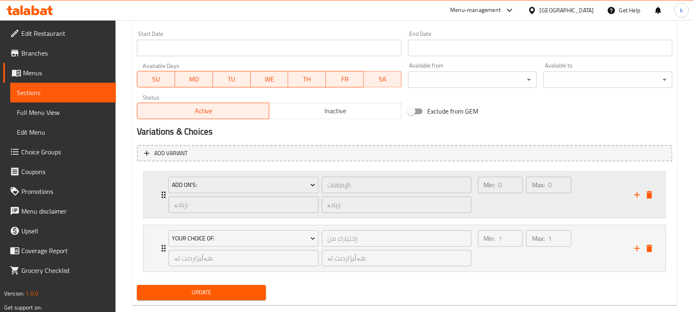
scroll to position [463, 0]
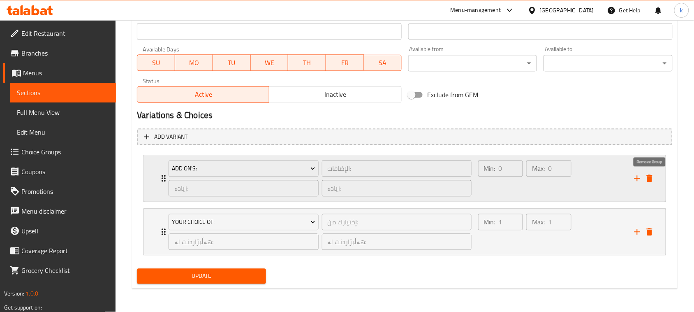
click at [650, 179] on icon "delete" at bounding box center [650, 178] width 6 height 7
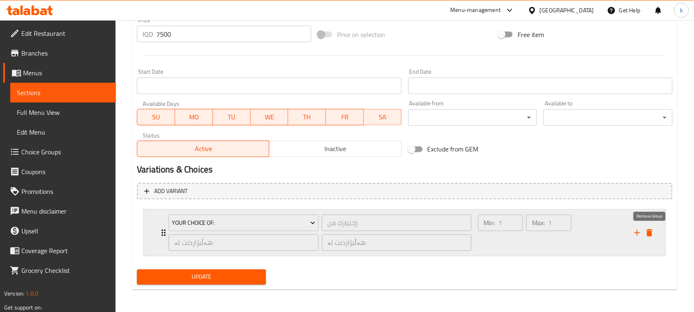
click at [648, 231] on icon "delete" at bounding box center [650, 232] width 6 height 7
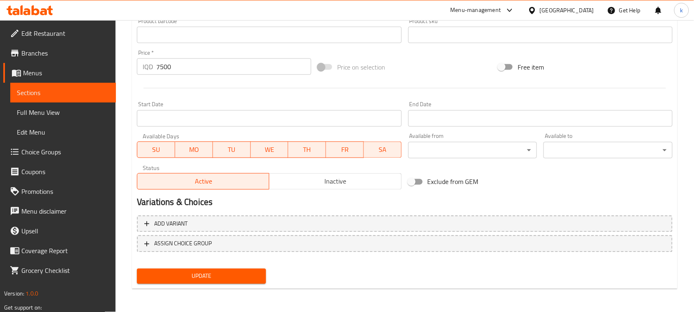
scroll to position [375, 0]
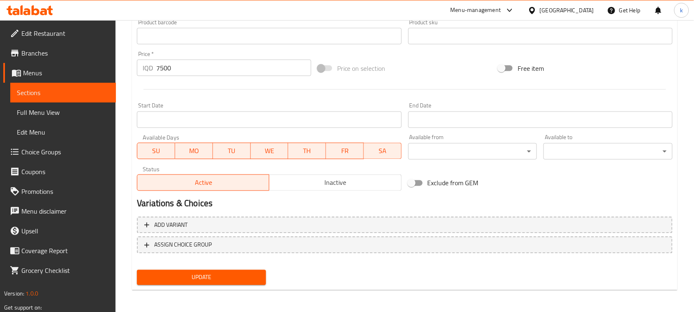
click at [240, 274] on span "Update" at bounding box center [202, 277] width 116 height 10
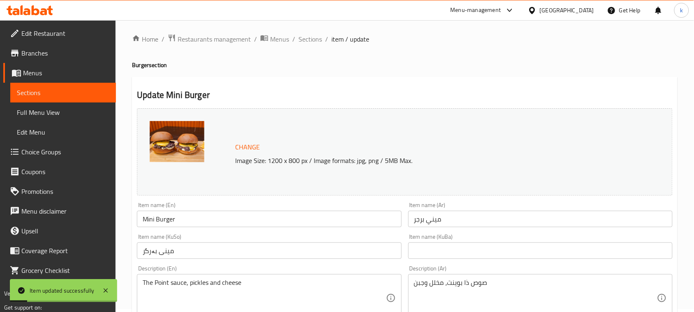
scroll to position [0, 0]
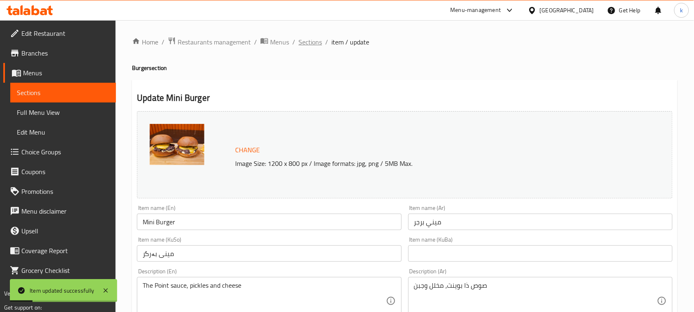
click at [310, 42] on span "Sections" at bounding box center [310, 42] width 23 height 10
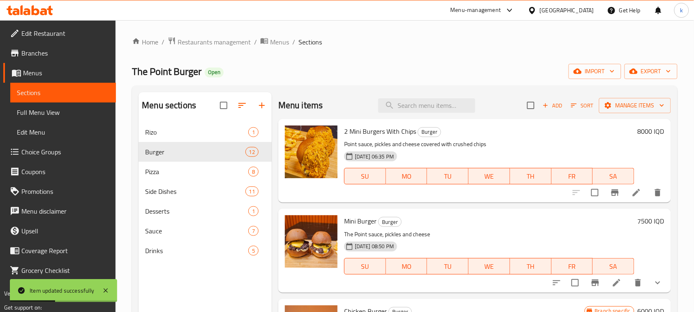
click at [39, 108] on span "Full Menu View" at bounding box center [63, 112] width 93 height 10
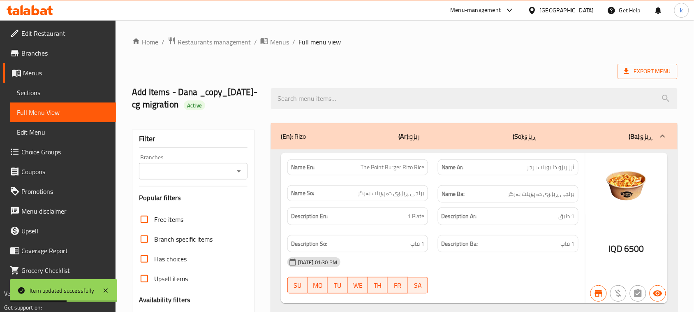
click at [231, 179] on div "Branches" at bounding box center [193, 171] width 109 height 16
click at [235, 176] on icon "Open" at bounding box center [239, 171] width 10 height 10
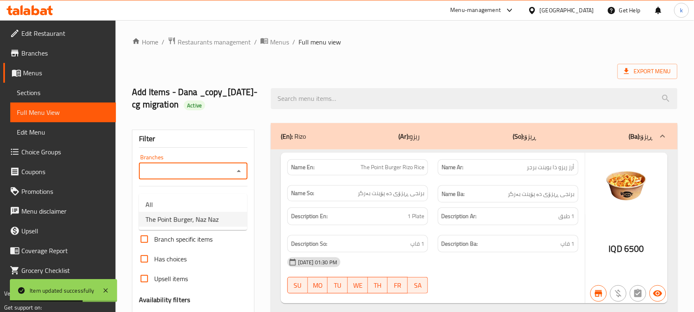
click at [184, 217] on span "The Point Burger, Naz Naz" at bounding box center [182, 219] width 73 height 10
type input "The Point Burger, Naz Naz"
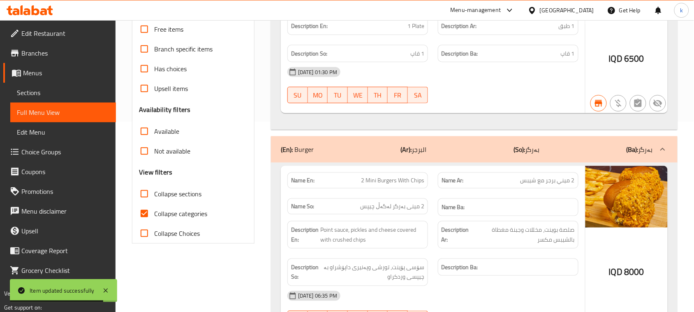
scroll to position [206, 0]
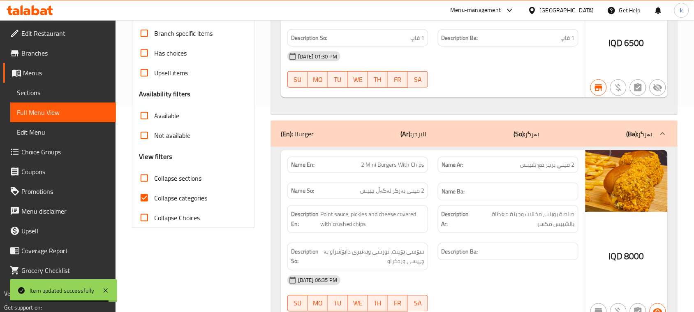
click at [145, 208] on input "Collapse categories" at bounding box center [144, 198] width 20 height 20
checkbox input "false"
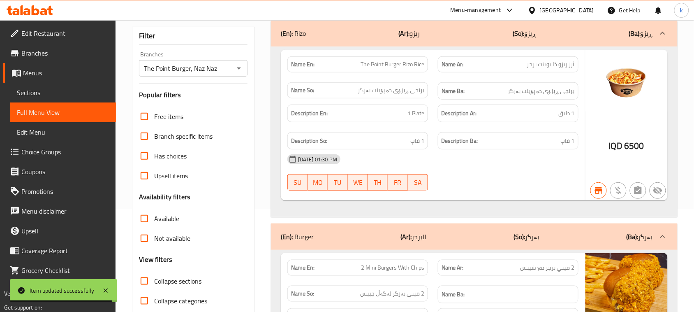
scroll to position [0, 0]
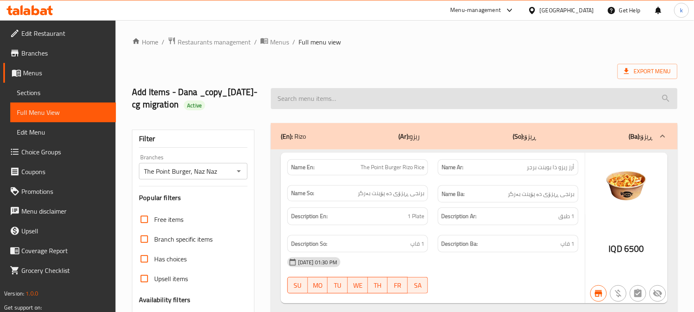
click at [305, 104] on input "search" at bounding box center [474, 98] width 407 height 21
paste input "Mini Burger"
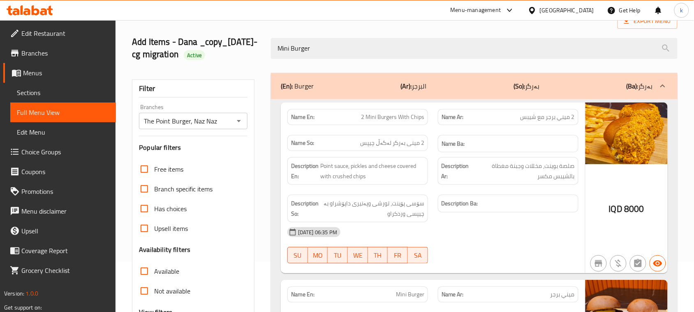
scroll to position [10, 0]
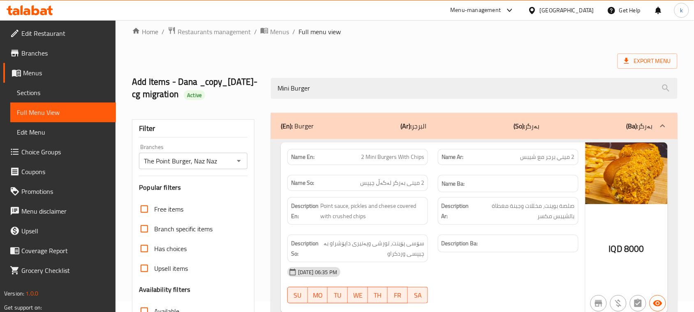
type input "Mini Burger"
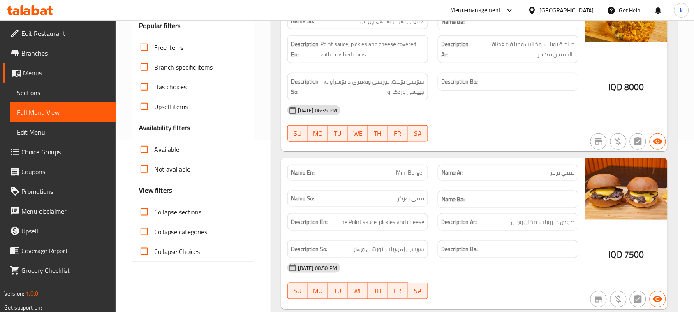
scroll to position [113, 0]
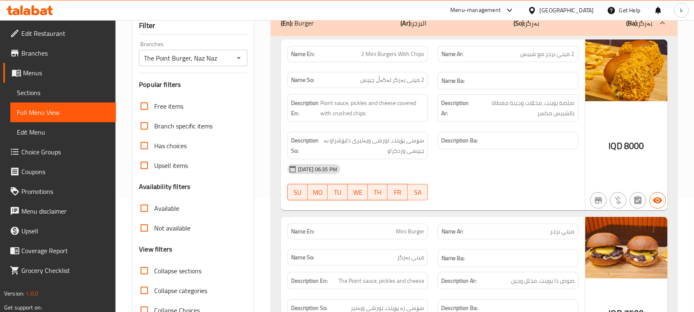
click at [39, 13] on icon at bounding box center [36, 10] width 8 height 10
